Goal: Transaction & Acquisition: Purchase product/service

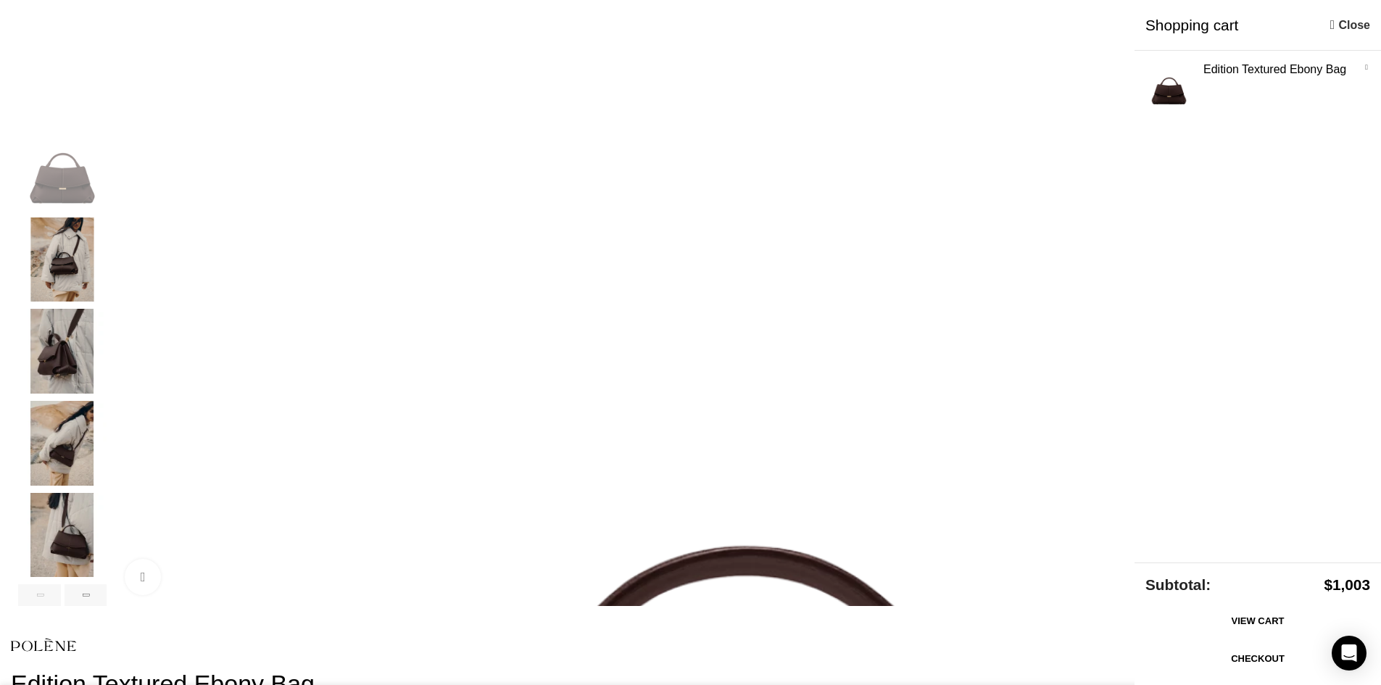
click at [1242, 658] on link "Checkout" at bounding box center [1257, 659] width 225 height 30
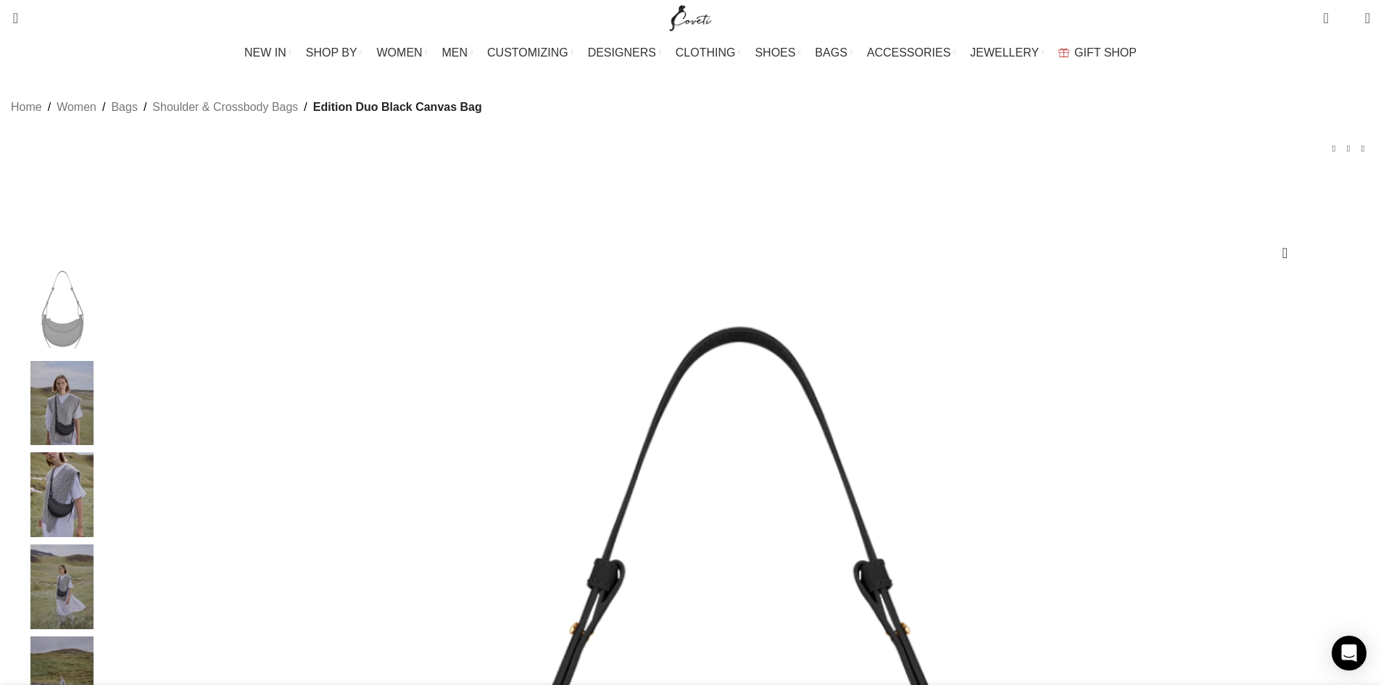
scroll to position [0, 458]
